Goal: Check status: Check status

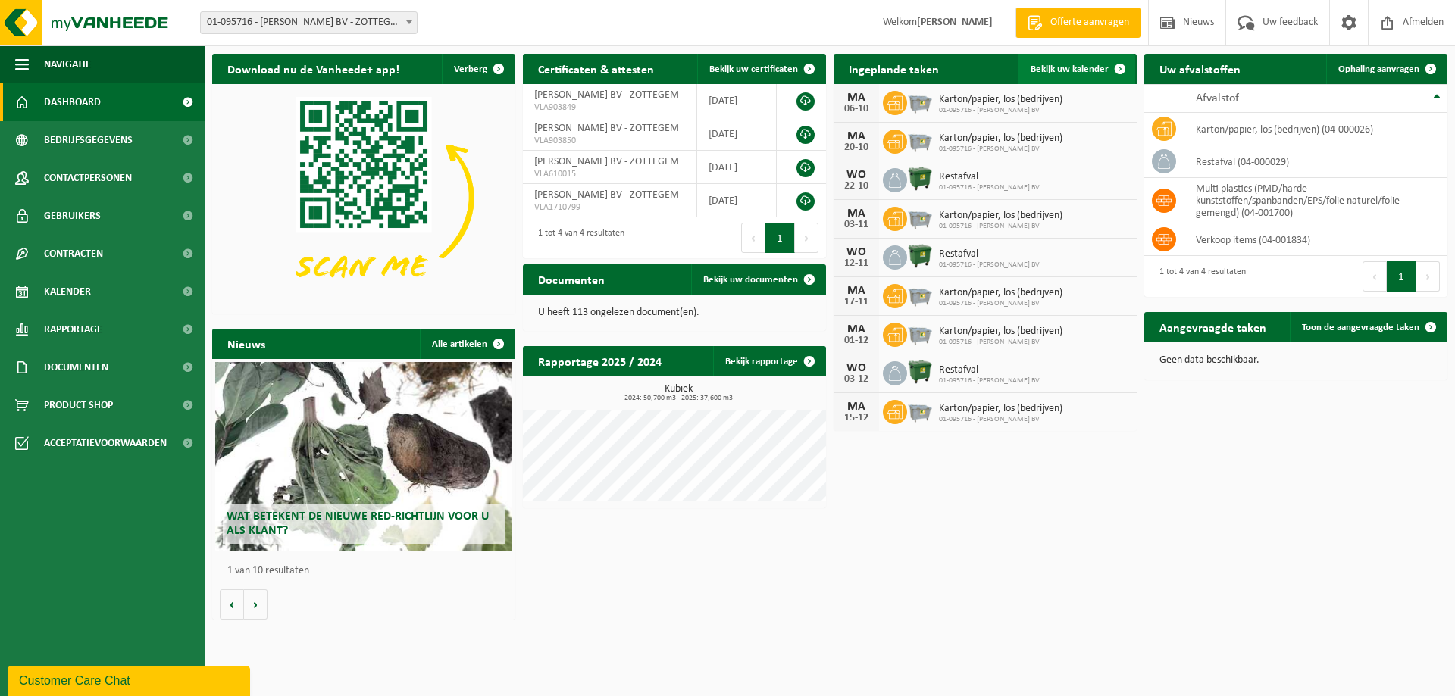
click at [1068, 70] on span "Bekijk uw kalender" at bounding box center [1070, 69] width 78 height 10
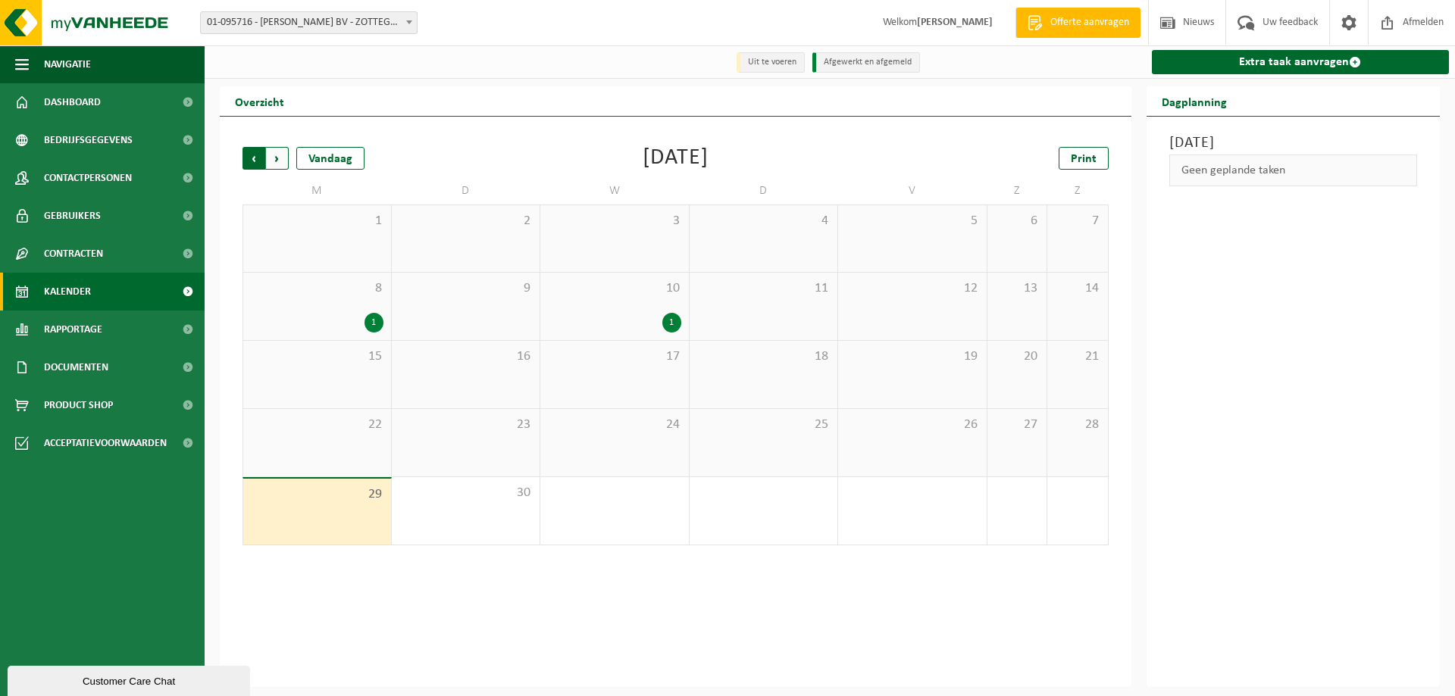
click at [277, 158] on span "Volgende" at bounding box center [277, 158] width 23 height 23
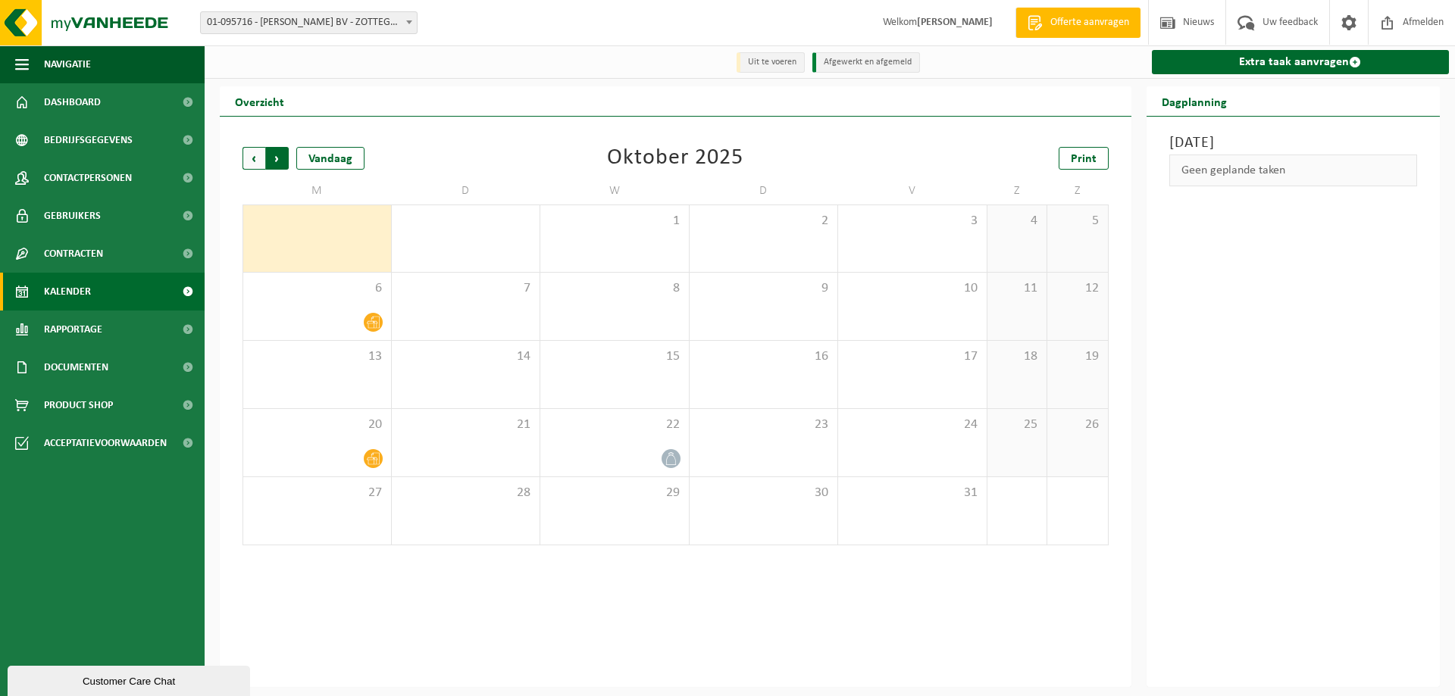
click at [249, 164] on span "Vorige" at bounding box center [253, 158] width 23 height 23
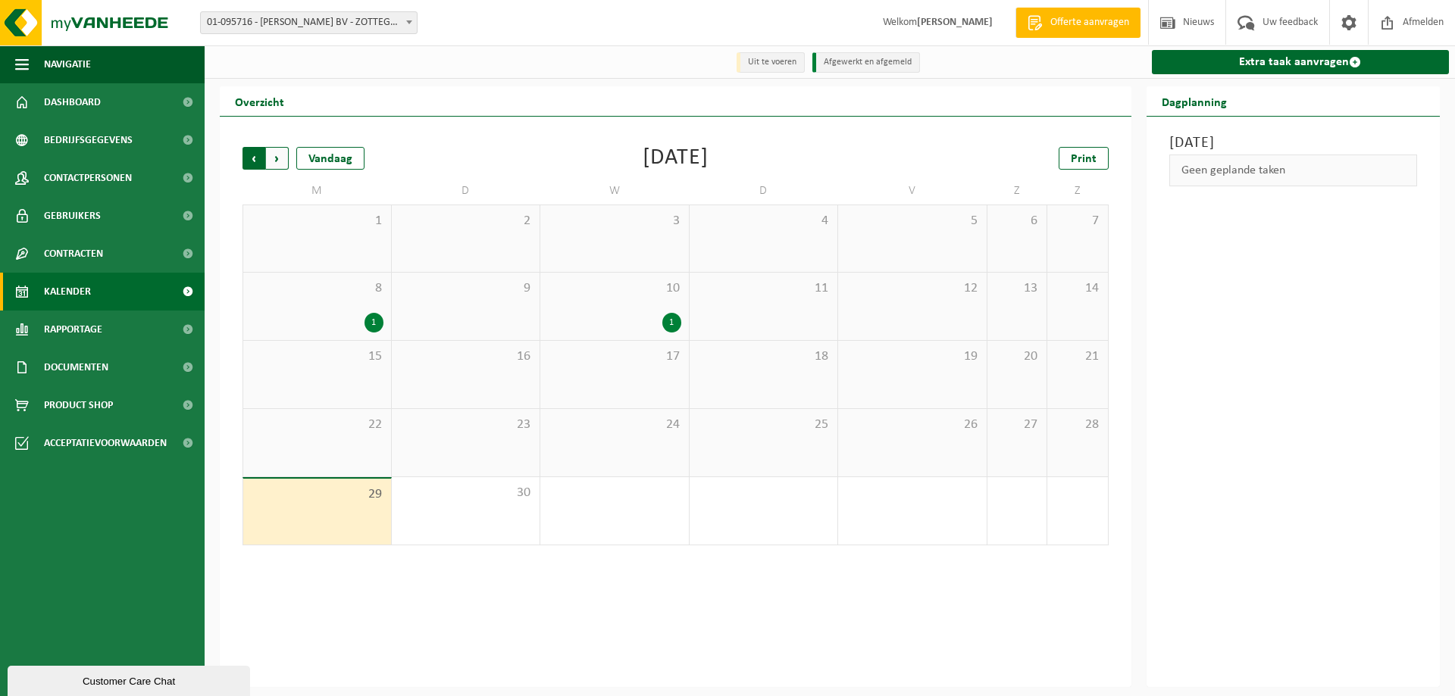
click at [283, 162] on span "Volgende" at bounding box center [277, 158] width 23 height 23
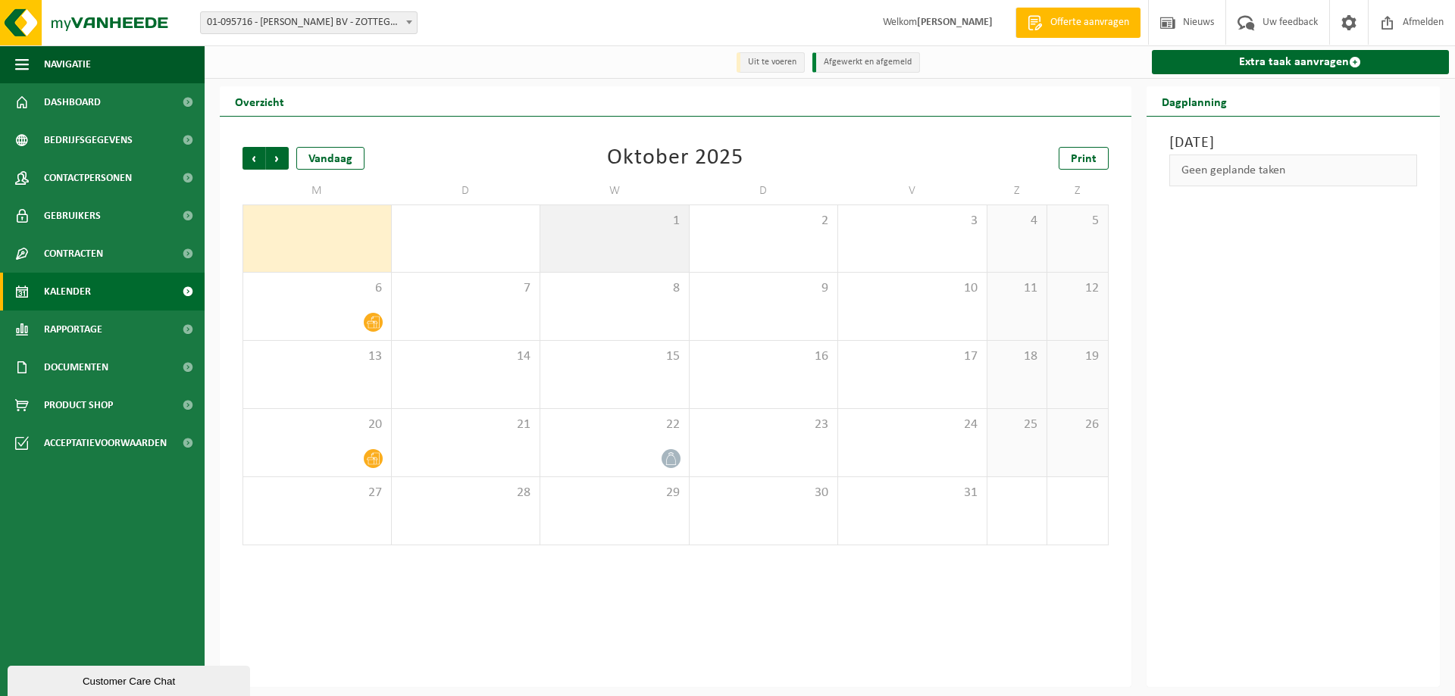
click at [677, 233] on div "1" at bounding box center [614, 238] width 149 height 67
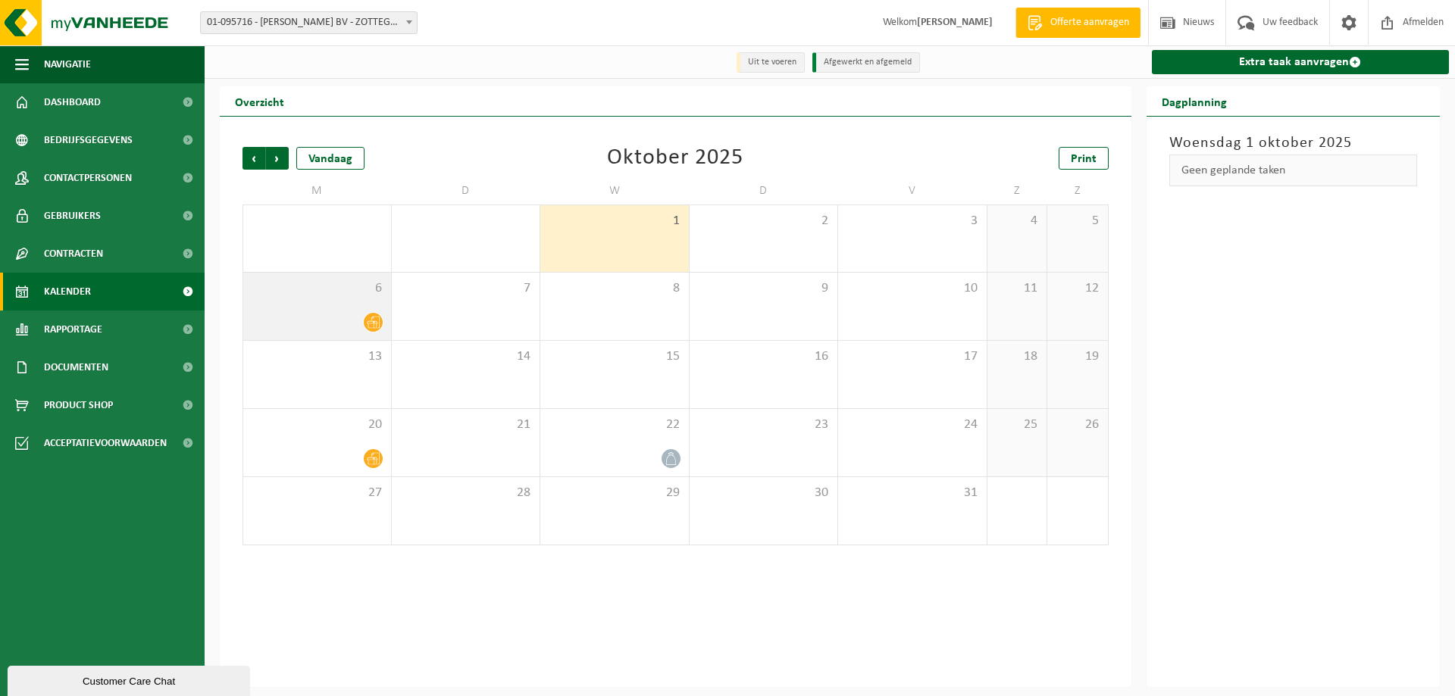
click at [383, 306] on div "6" at bounding box center [317, 306] width 148 height 67
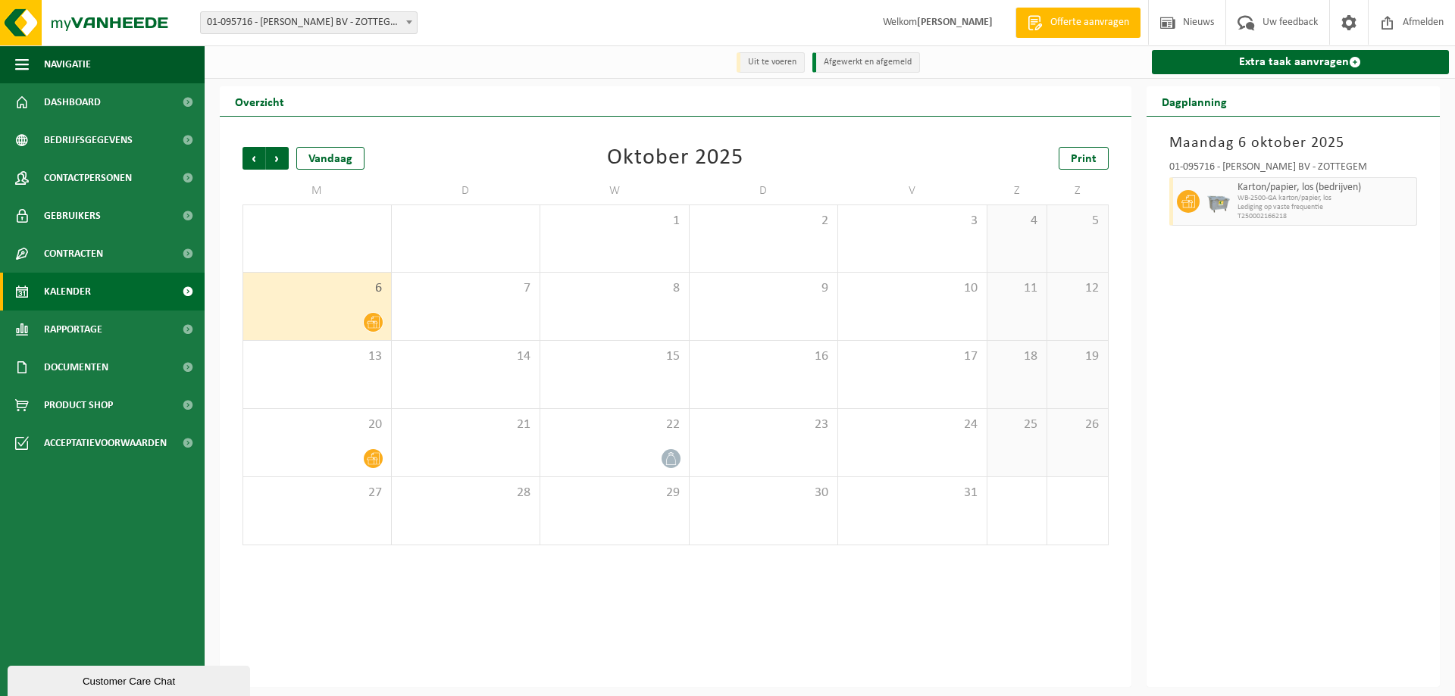
click at [327, 301] on div "6" at bounding box center [317, 306] width 148 height 67
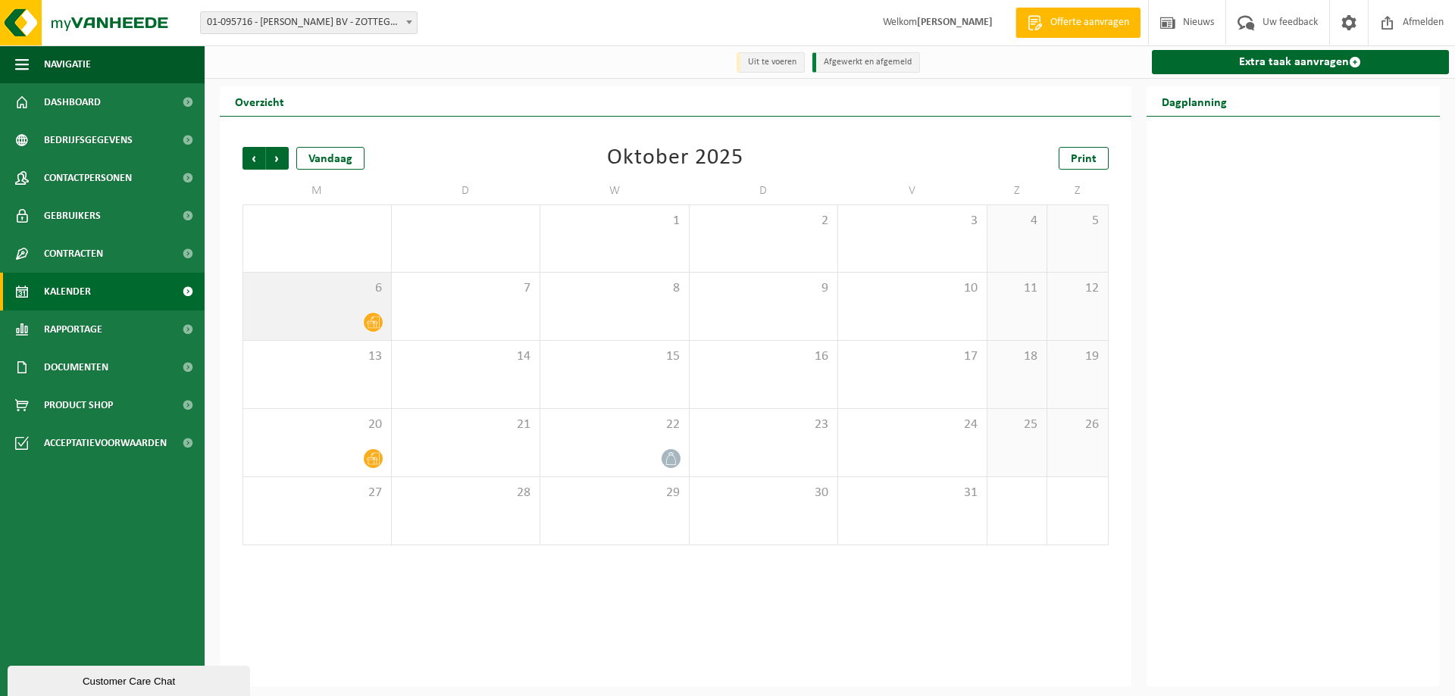
click at [327, 301] on div "6" at bounding box center [317, 306] width 148 height 67
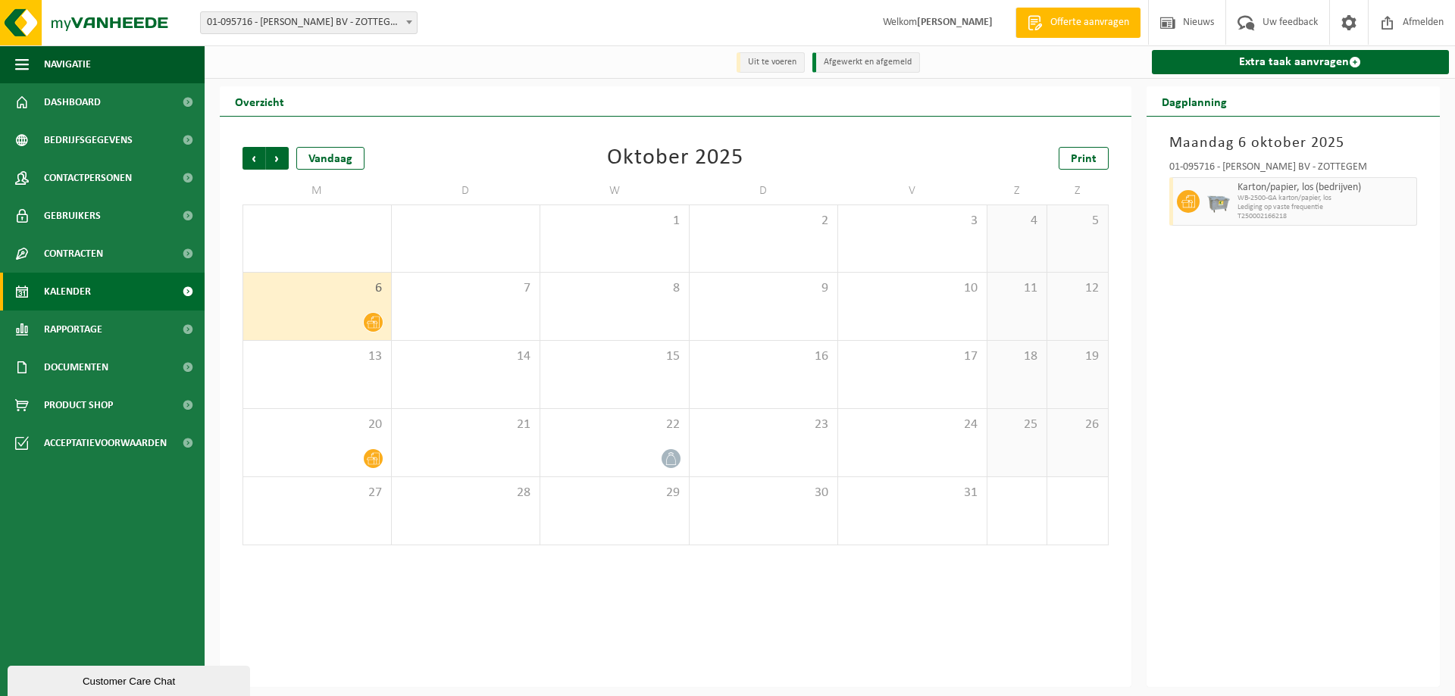
click at [363, 318] on div at bounding box center [317, 322] width 133 height 20
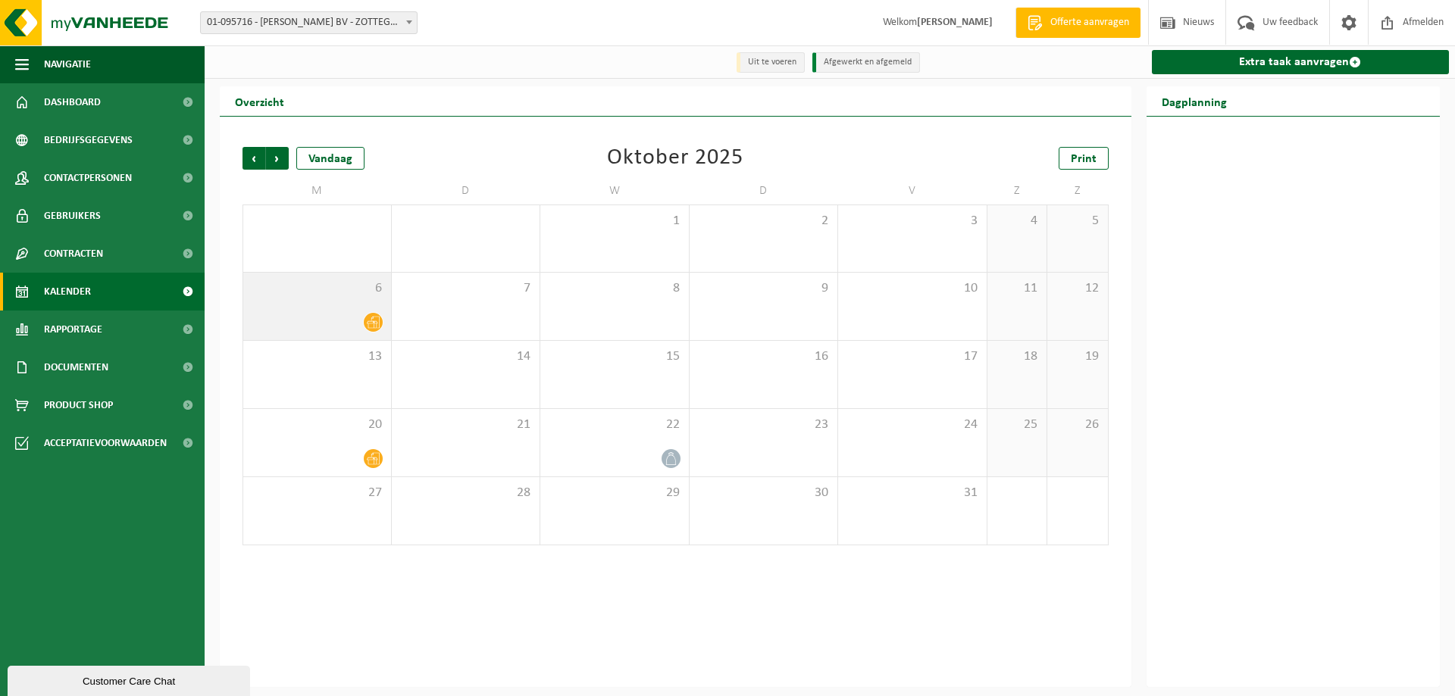
click at [361, 318] on div at bounding box center [317, 322] width 133 height 20
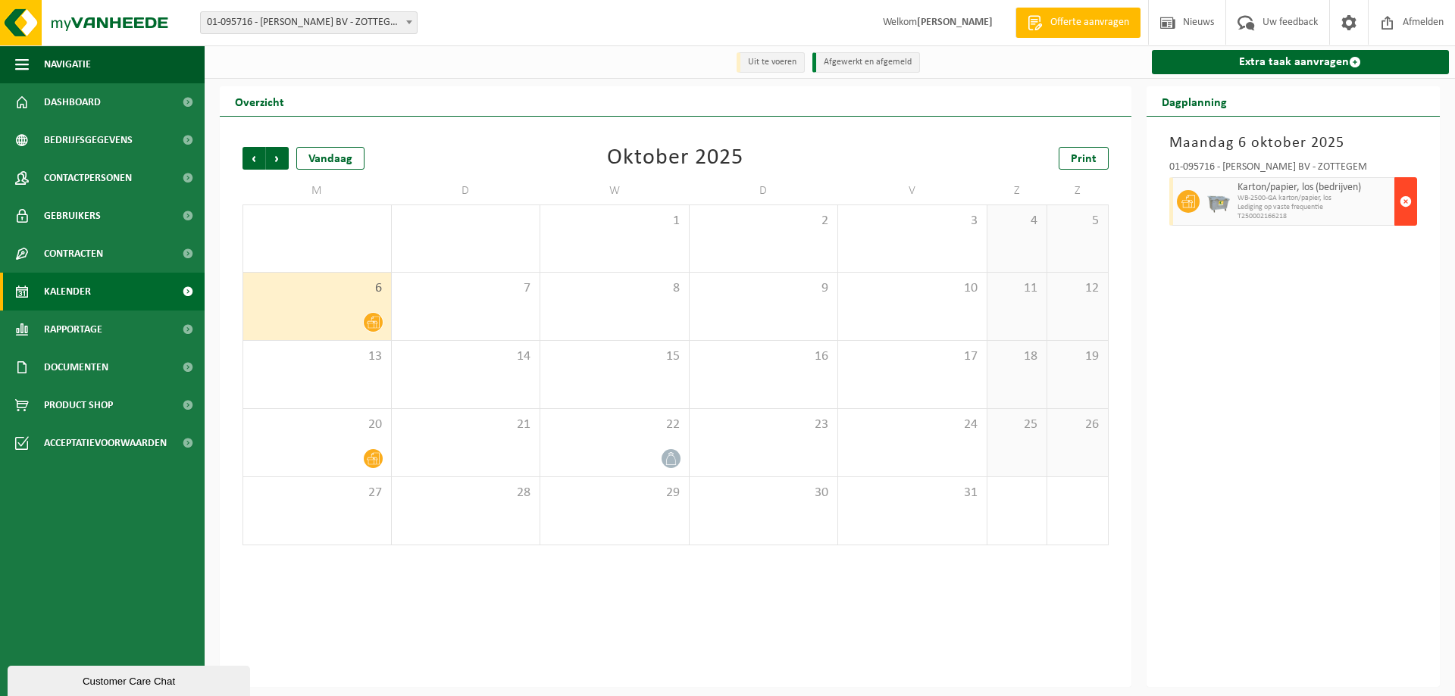
click at [1412, 193] on button "button" at bounding box center [1405, 201] width 23 height 48
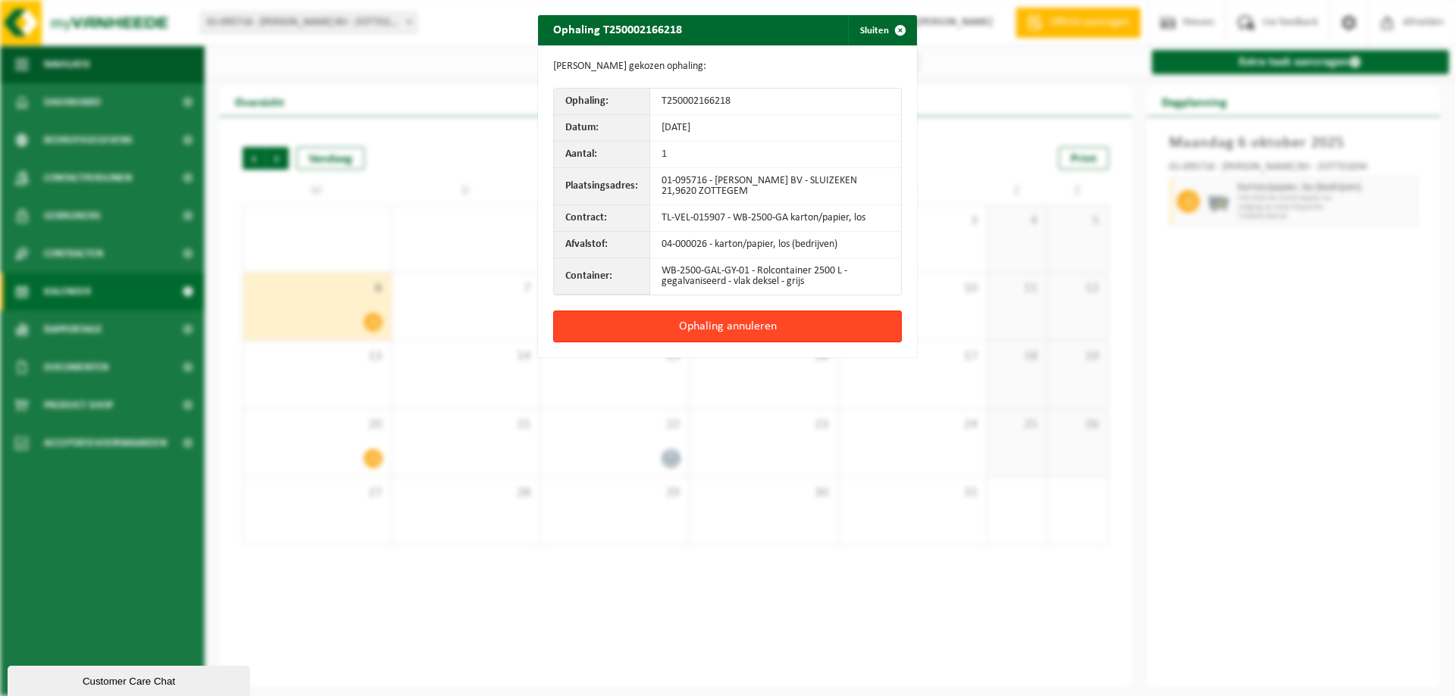
click at [747, 330] on button "Ophaling annuleren" at bounding box center [727, 327] width 349 height 32
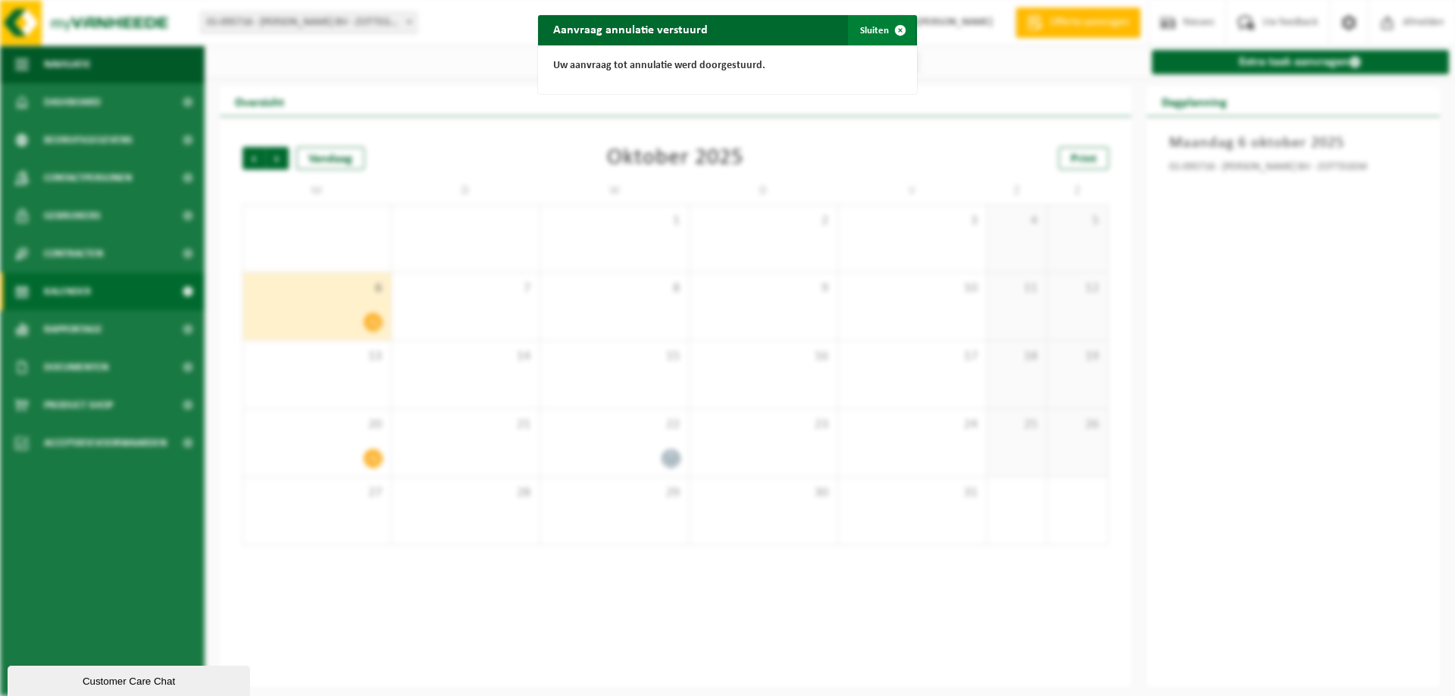
click at [874, 30] on button "Sluiten" at bounding box center [881, 30] width 67 height 30
